Goal: Information Seeking & Learning: Compare options

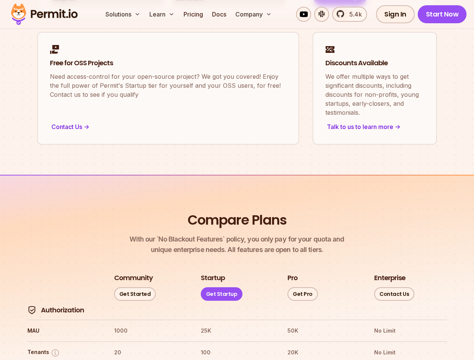
scroll to position [859, 0]
click at [123, 14] on button "Solutions" at bounding box center [122, 14] width 41 height 15
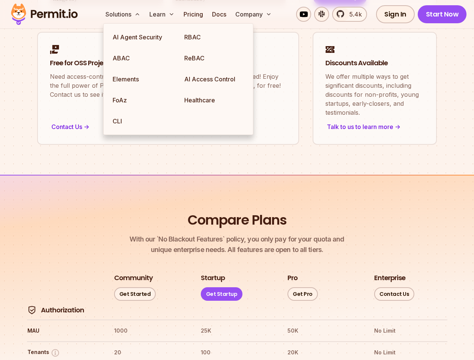
click at [162, 14] on button "Learn" at bounding box center [161, 14] width 31 height 15
click at [254, 14] on button "Company" at bounding box center [253, 14] width 42 height 15
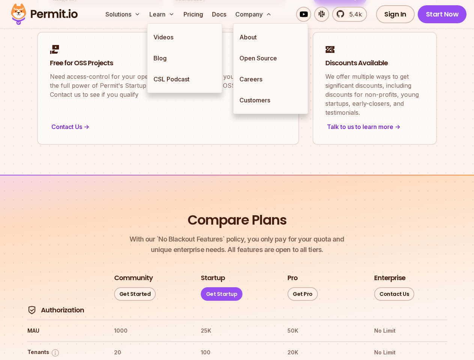
click at [44, 348] on button "Tenants" at bounding box center [43, 352] width 33 height 9
